Goal: Information Seeking & Learning: Learn about a topic

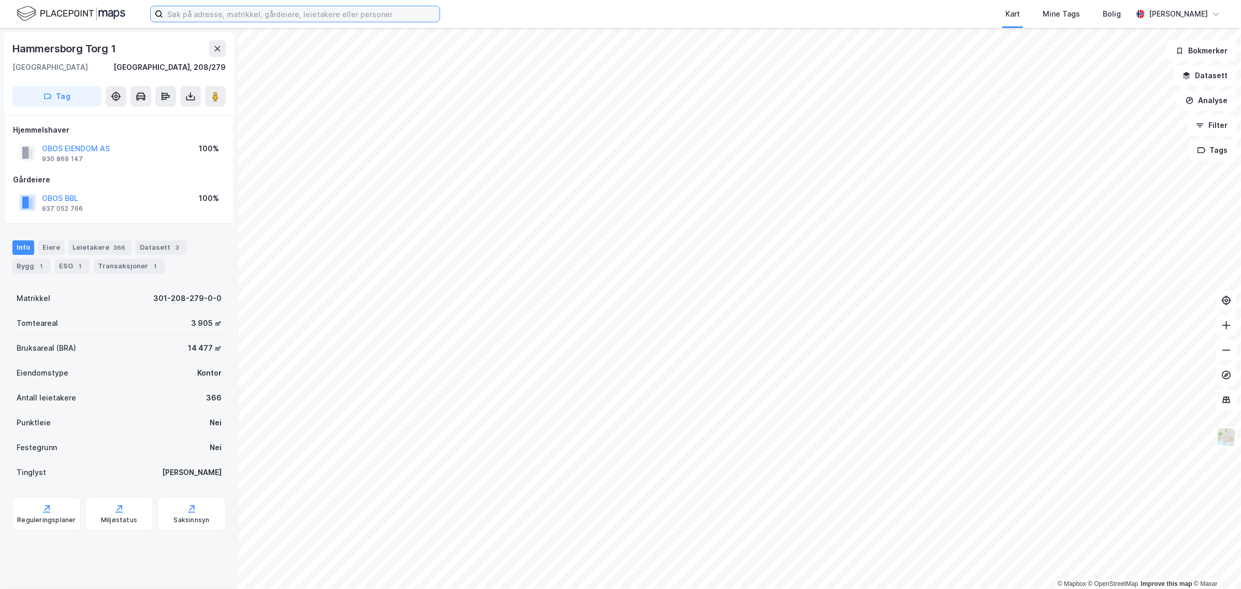
click at [224, 14] on input at bounding box center [301, 14] width 276 height 16
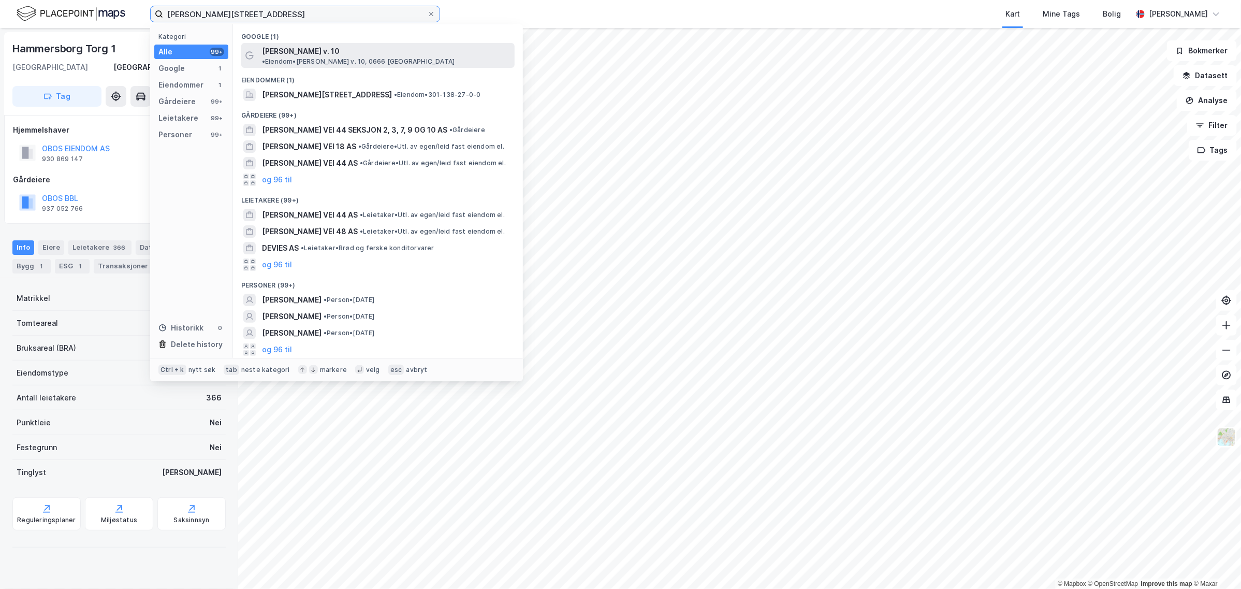
type input "[PERSON_NAME][STREET_ADDRESS]"
click at [295, 58] on div "[PERSON_NAME] v. 10 • Eiendom • [PERSON_NAME] v. 10, 0666 [GEOGRAPHIC_DATA]" at bounding box center [377, 55] width 273 height 25
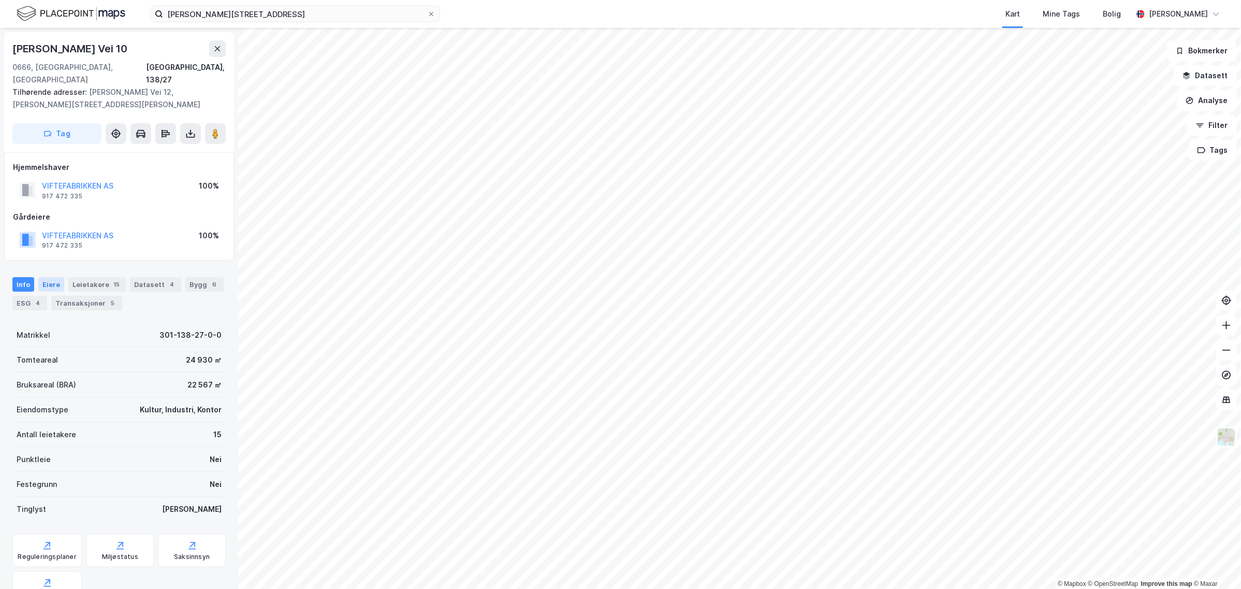
click at [47, 277] on div "Eiere" at bounding box center [51, 284] width 26 height 14
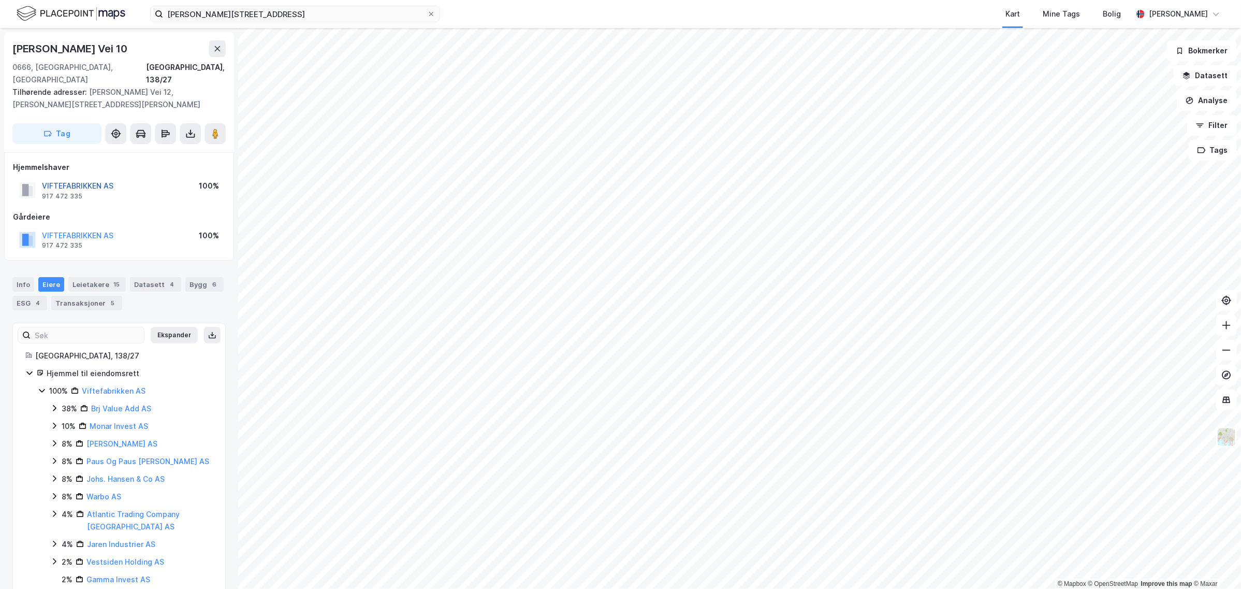
click at [0, 0] on button "VIFTEFABRIKKEN AS" at bounding box center [0, 0] width 0 height 0
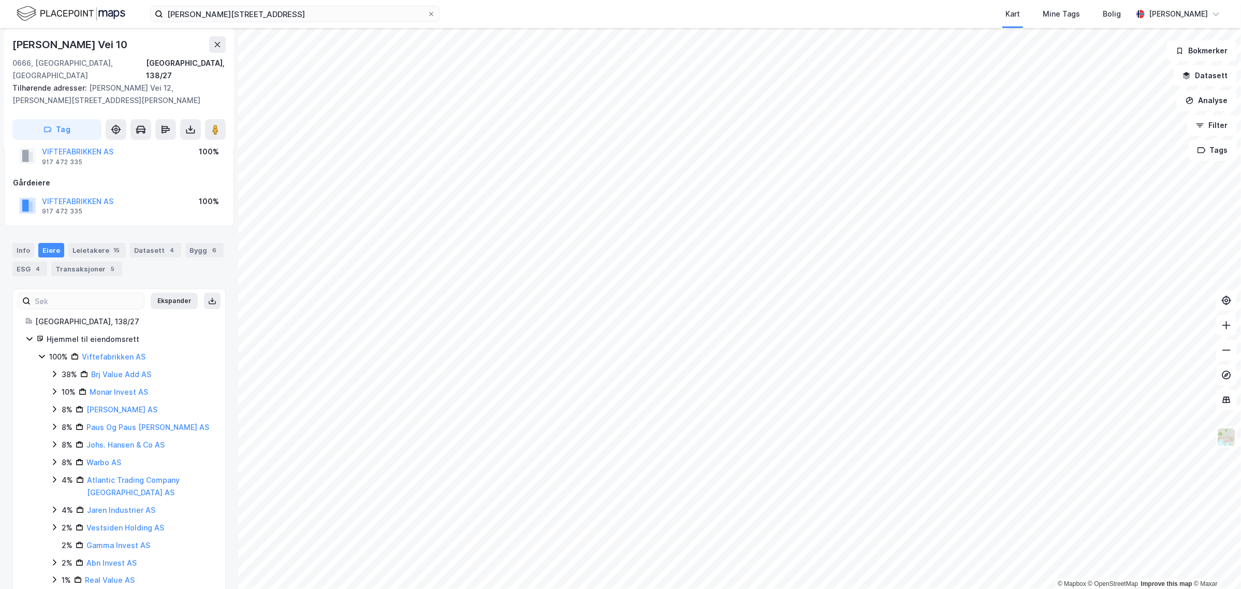
scroll to position [65, 0]
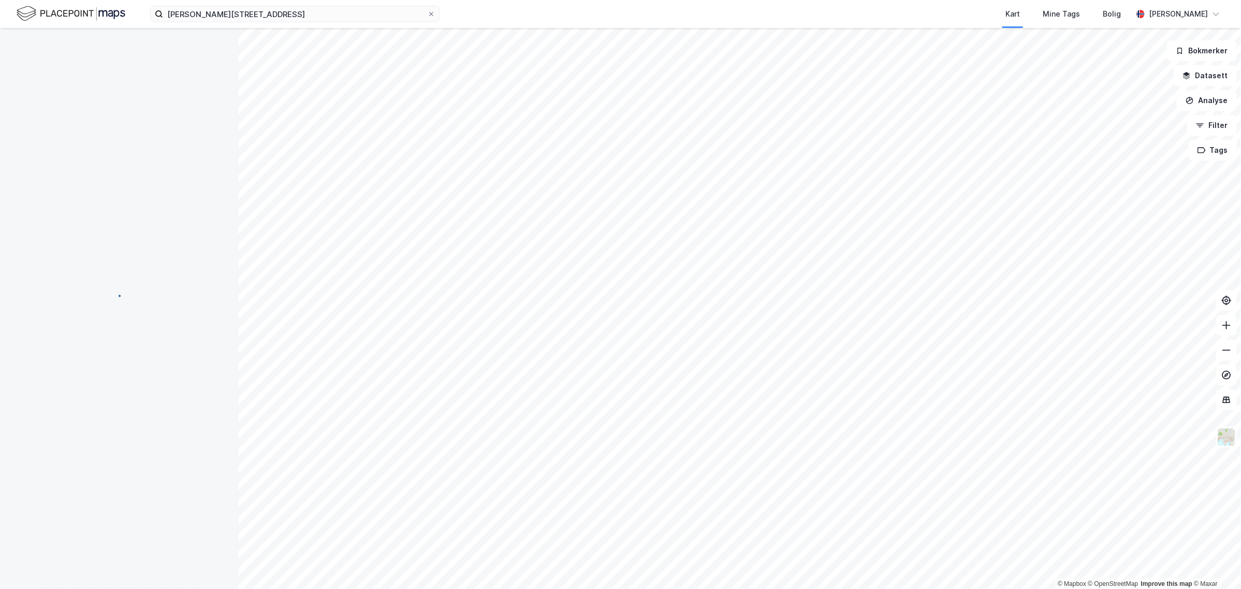
scroll to position [65, 0]
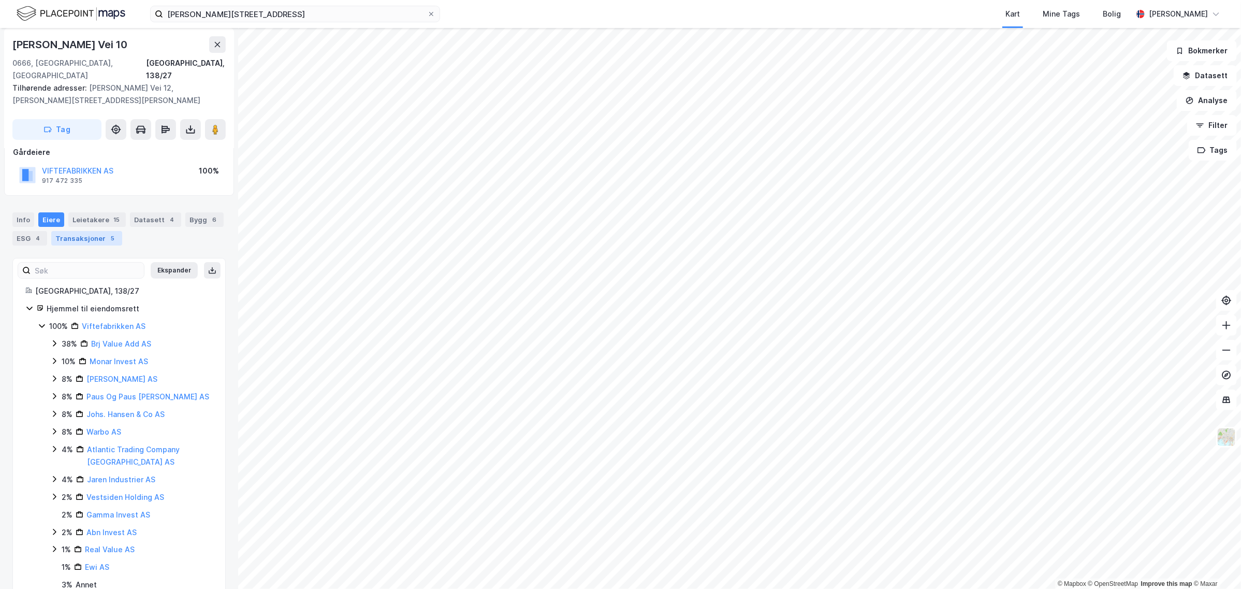
click at [69, 231] on div "Transaksjoner 5" at bounding box center [86, 238] width 71 height 14
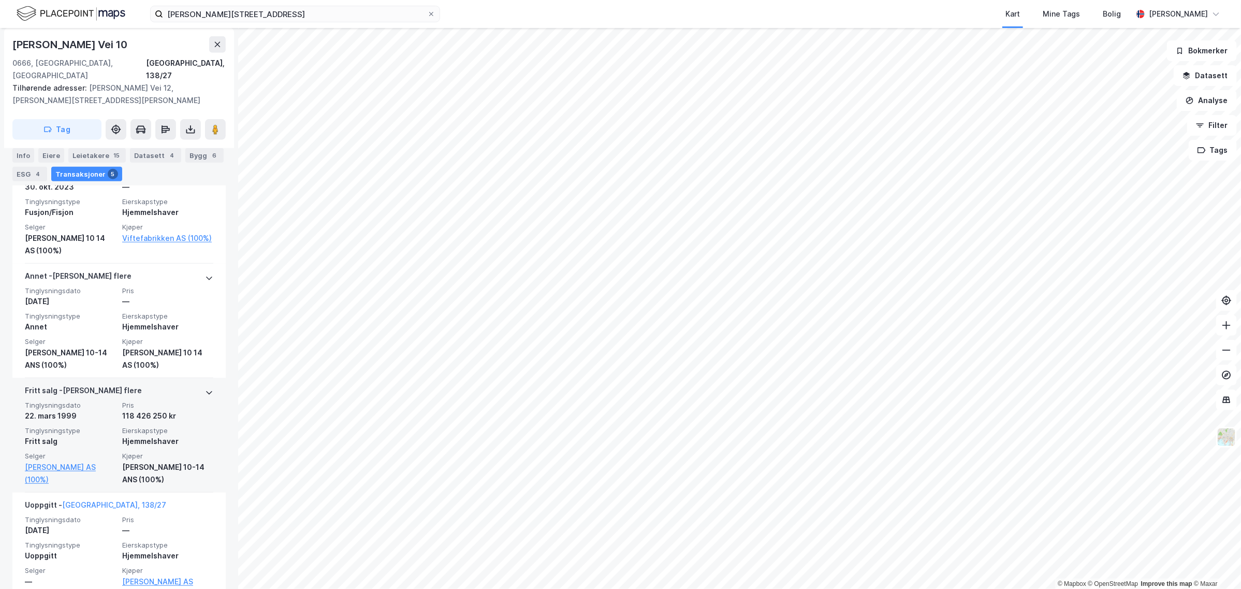
scroll to position [474, 0]
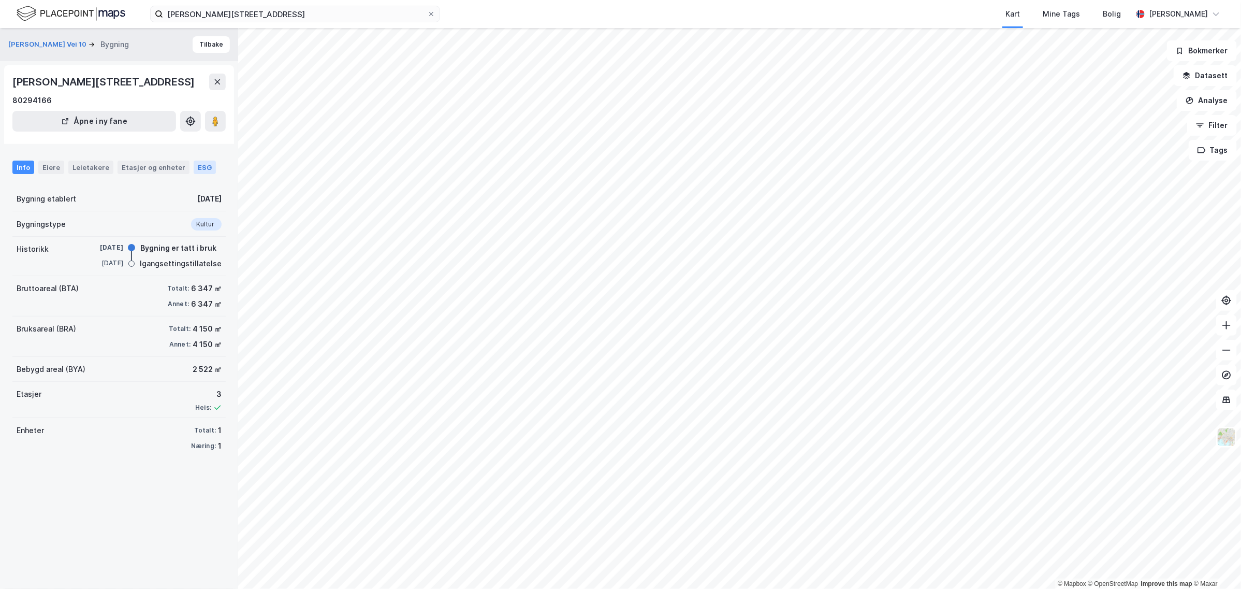
click at [197, 167] on div "ESG" at bounding box center [205, 167] width 22 height 13
